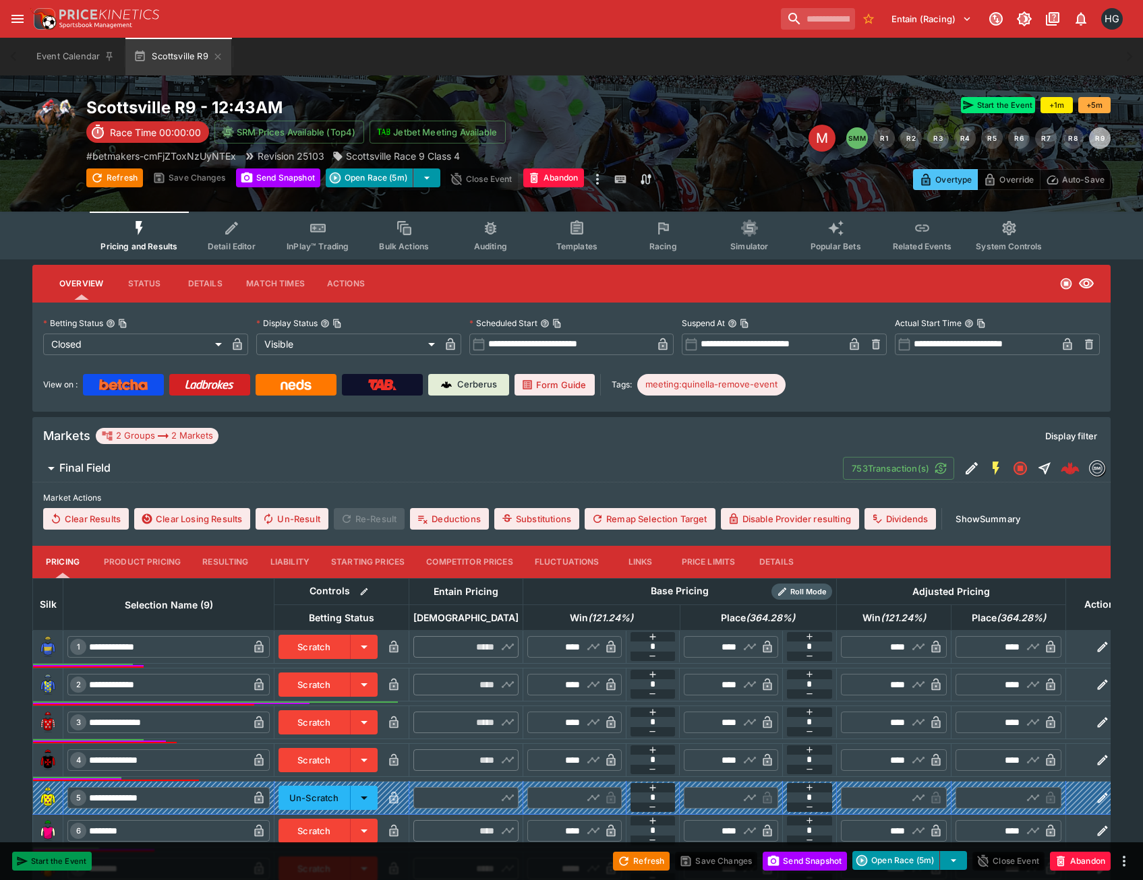
click at [64, 863] on button "Start the Event" at bounding box center [52, 861] width 80 height 19
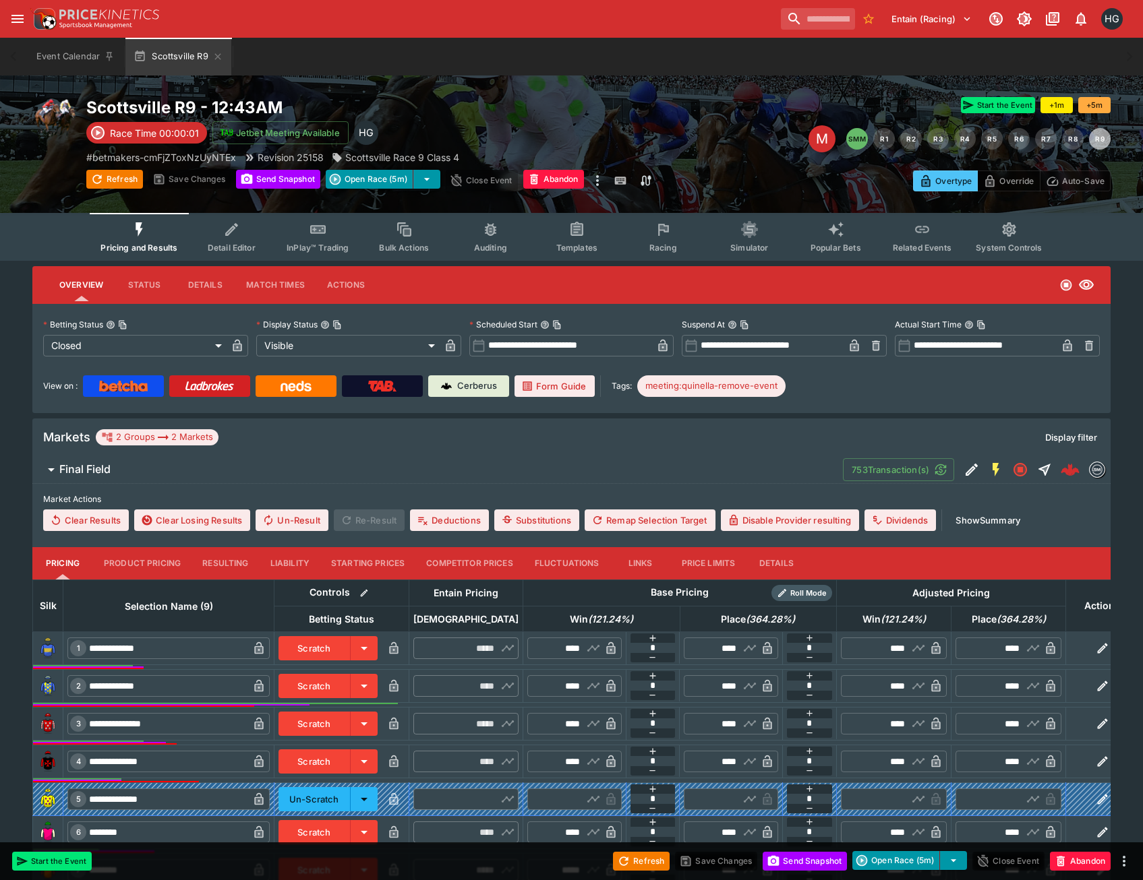
click at [320, 239] on button "InPlay™ Trading" at bounding box center [317, 237] width 86 height 48
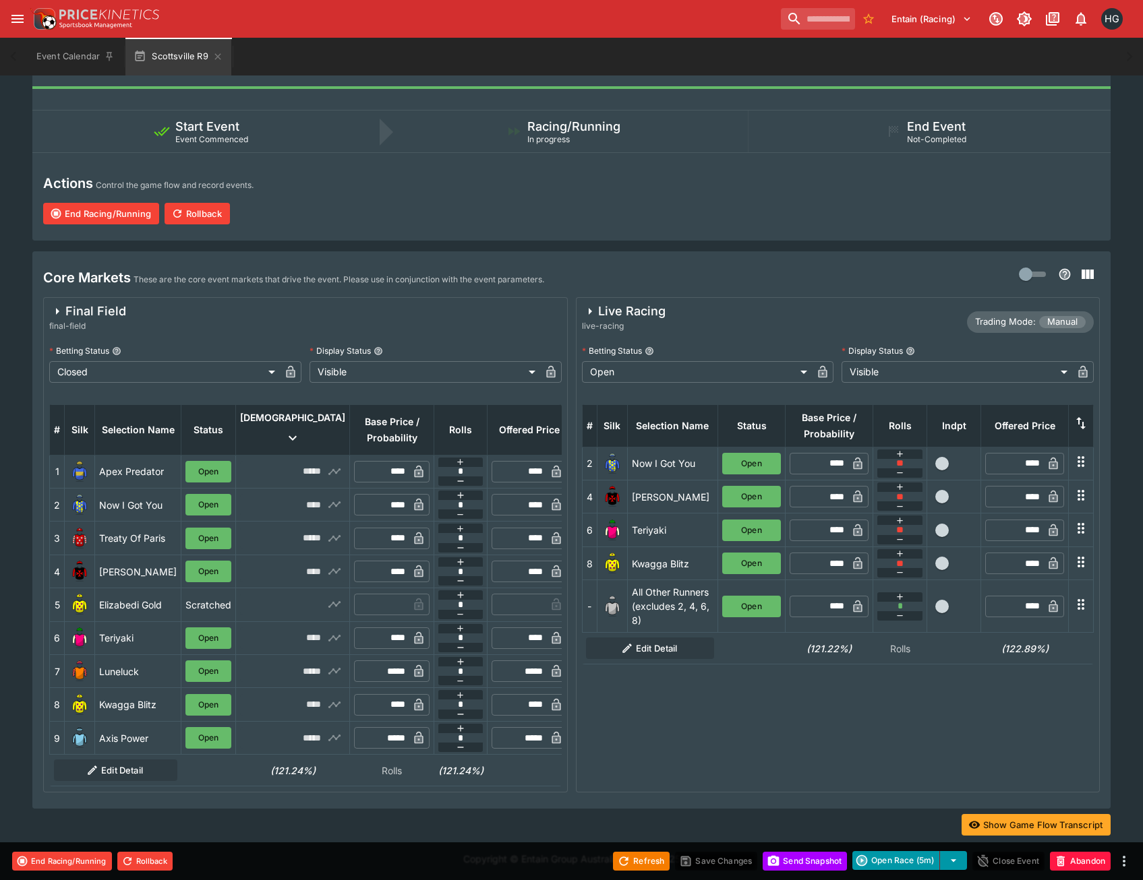
scroll to position [268, 0]
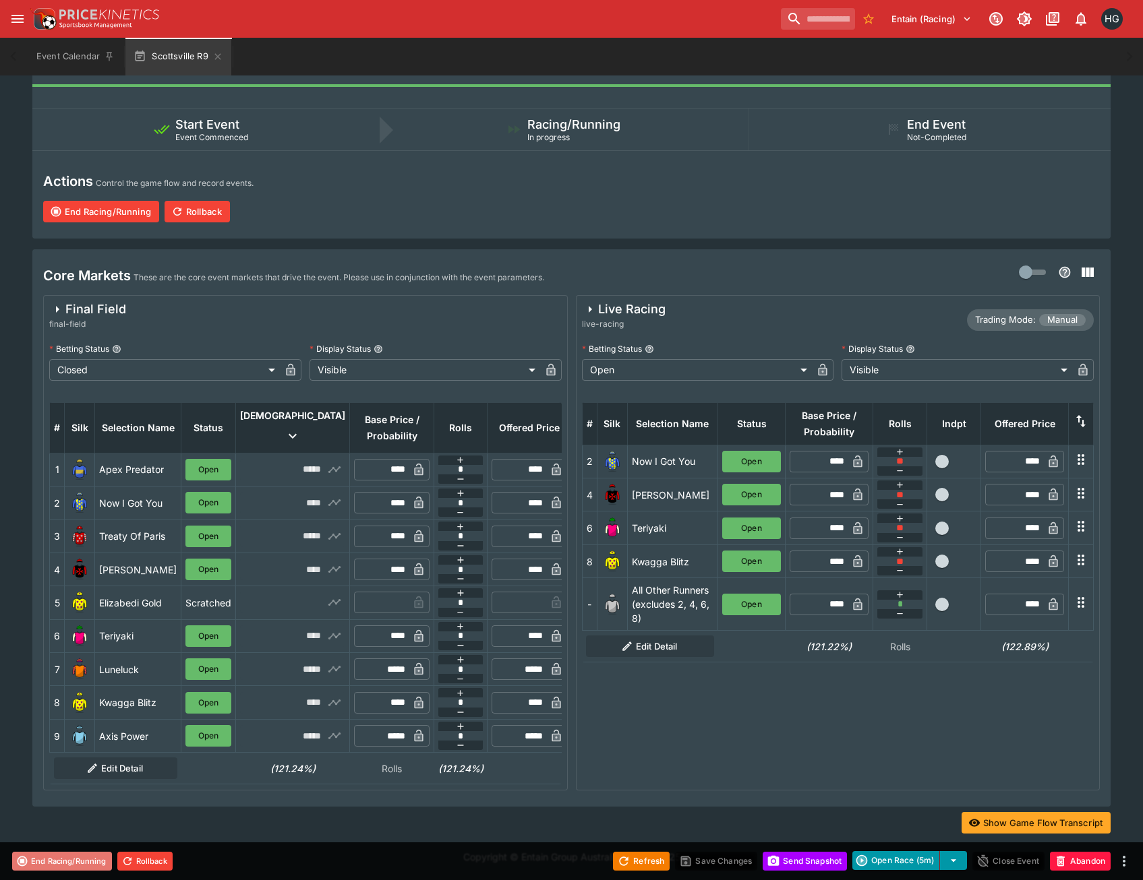
click at [77, 857] on button "End Racing/Running" at bounding box center [62, 861] width 100 height 19
type input "**********"
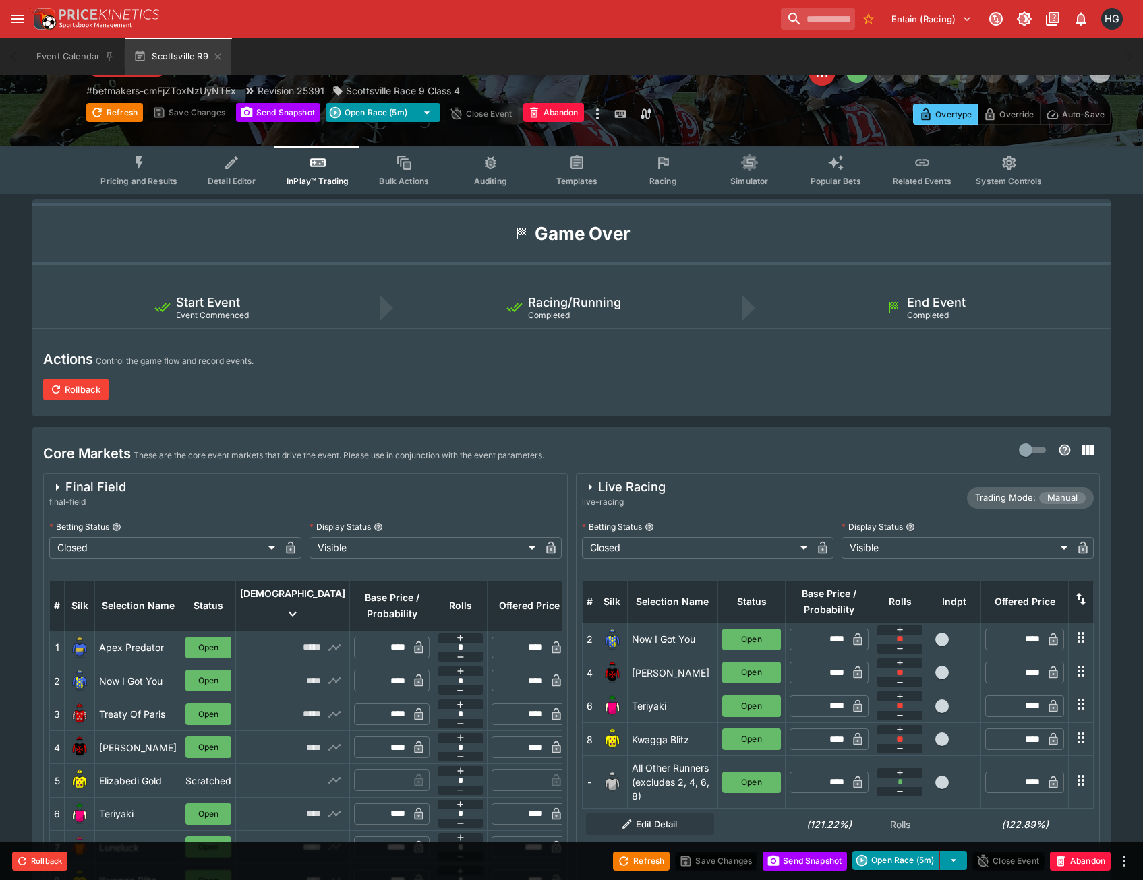
scroll to position [65, 0]
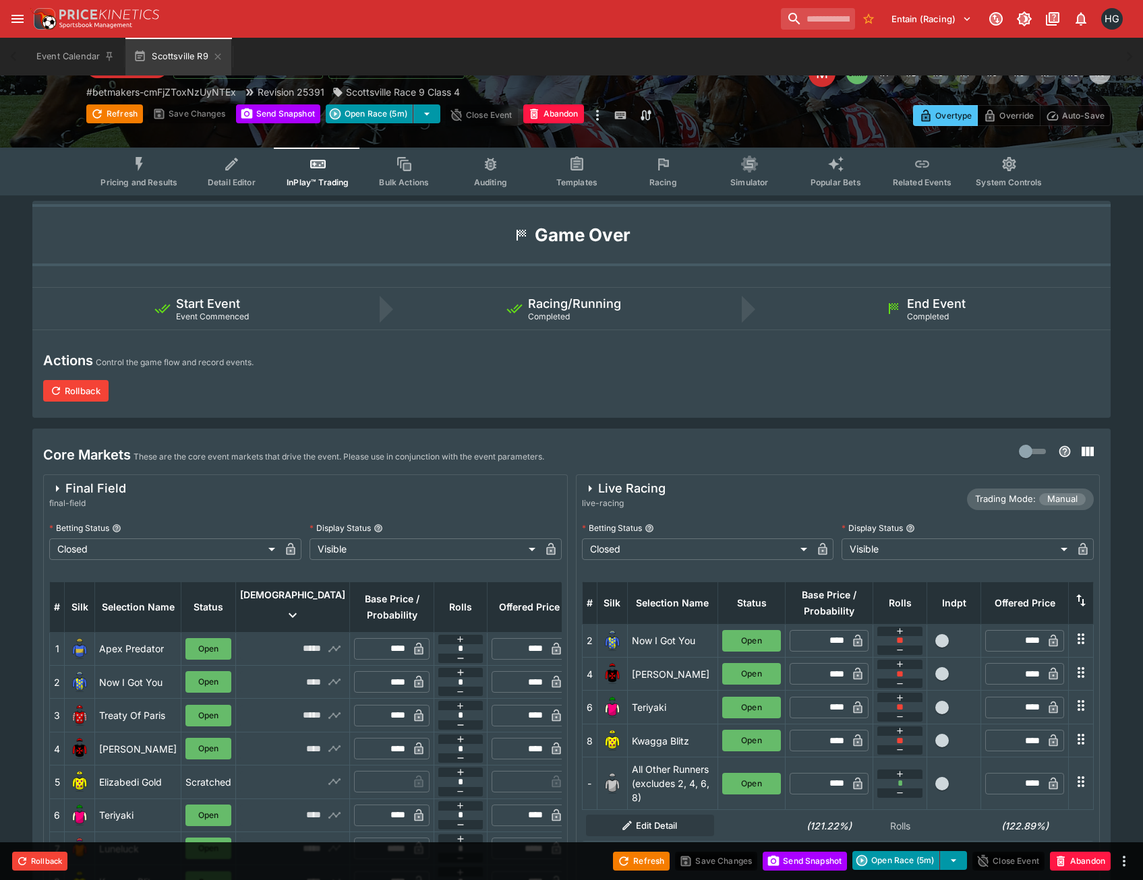
click at [148, 169] on icon "Event type filters" at bounding box center [140, 165] width 18 height 18
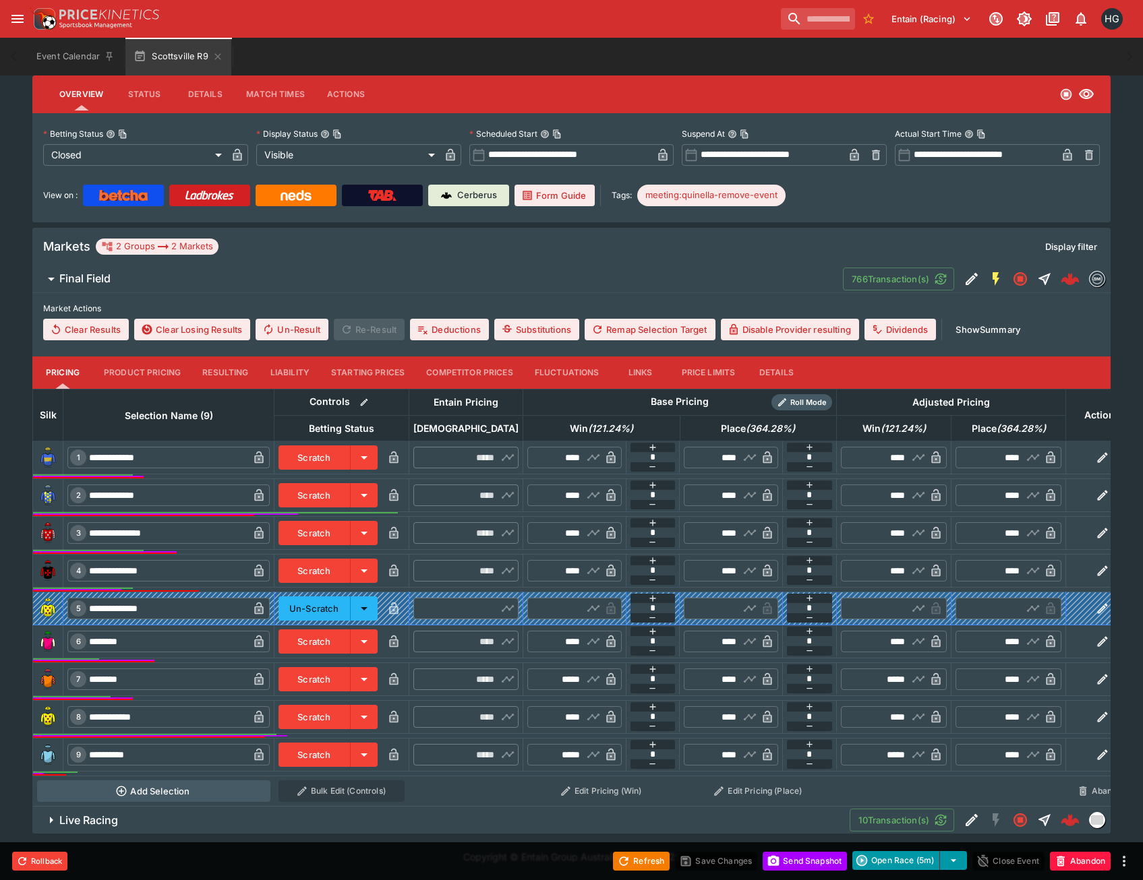
scroll to position [201, 0]
click at [169, 818] on span "Live Racing" at bounding box center [448, 821] width 779 height 14
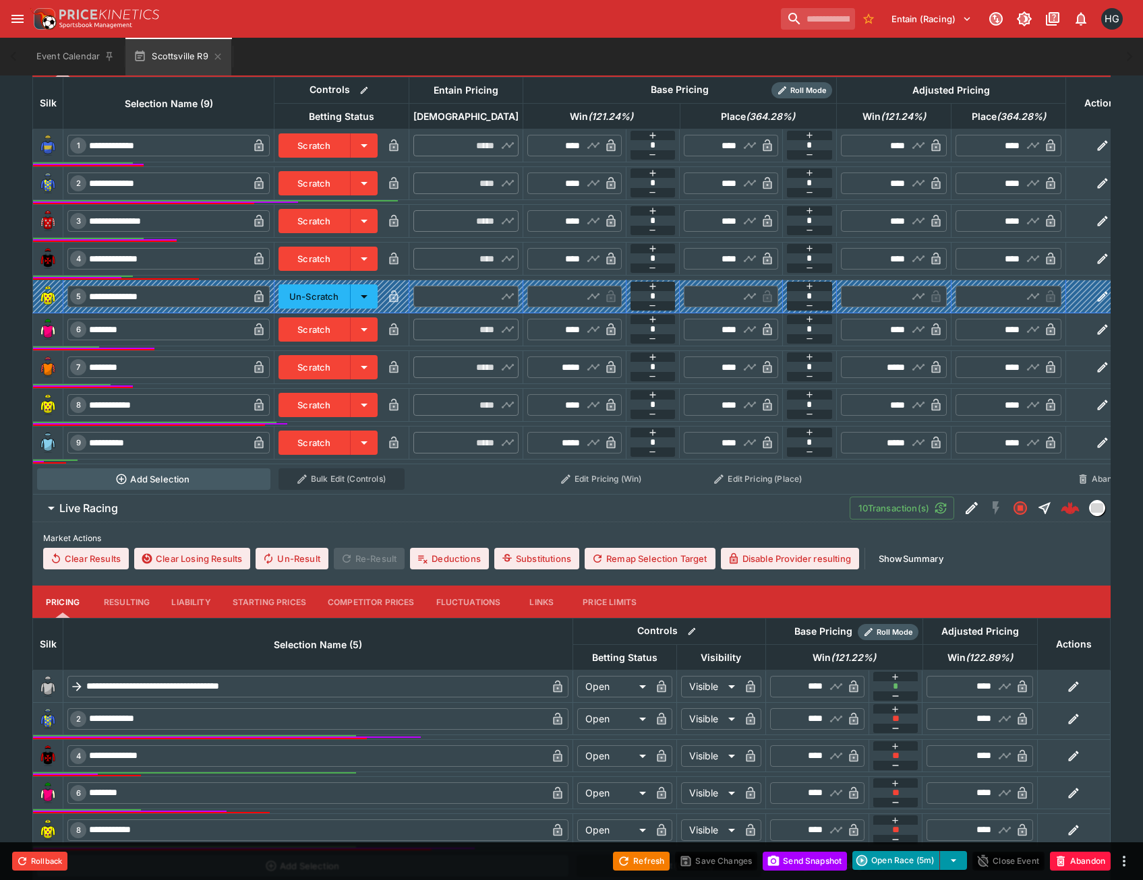
scroll to position [526, 0]
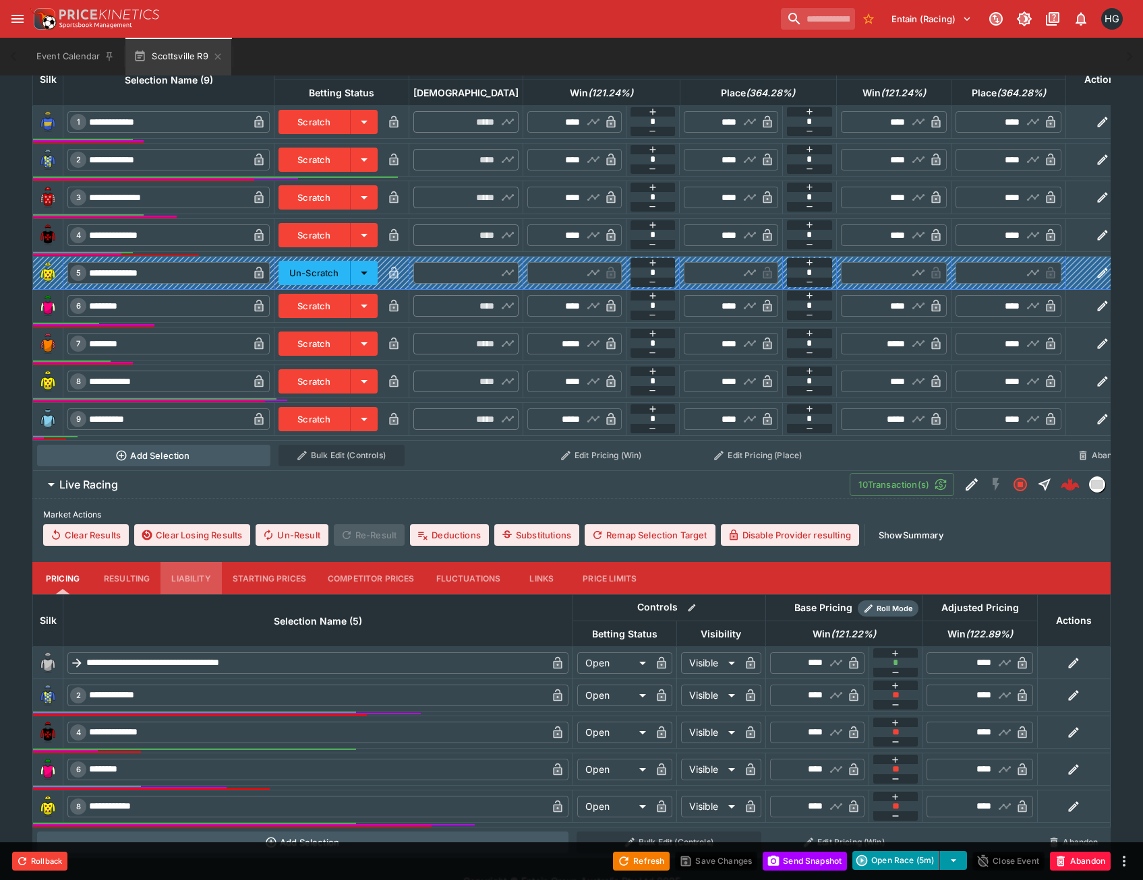
click at [195, 592] on button "Liability" at bounding box center [190, 578] width 61 height 32
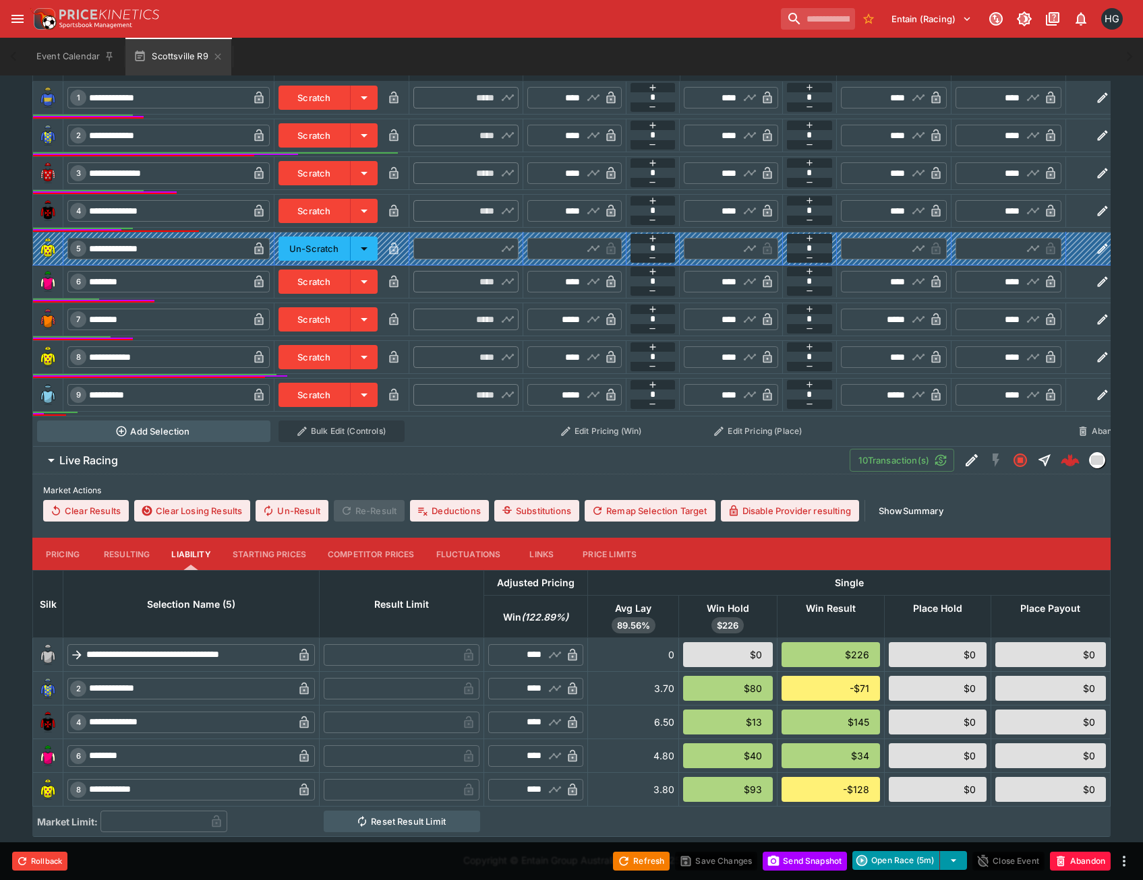
scroll to position [564, 0]
